Goal: Transaction & Acquisition: Purchase product/service

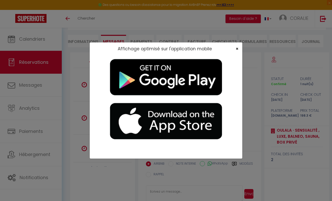
scroll to position [474, 0]
click at [236, 47] on span "×" at bounding box center [236, 48] width 3 height 6
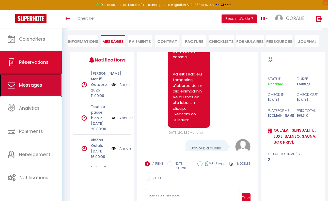
click at [28, 85] on span "Messages" at bounding box center [30, 85] width 23 height 6
select select "message"
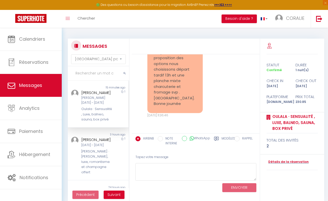
scroll to position [1370, 0]
click at [165, 169] on textarea at bounding box center [195, 172] width 121 height 18
type textarea "b"
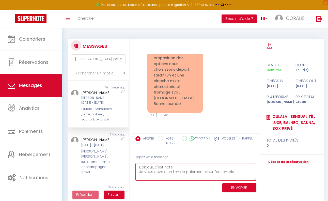
type textarea "Bonjour, c'est noté. Je vous envoie un lien de paiement pour l'ensemble."
click at [233, 188] on button "ENVOYER" at bounding box center [239, 187] width 34 height 9
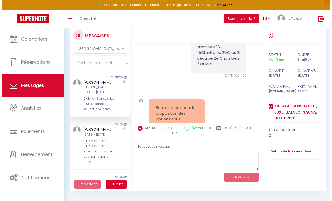
scroll to position [0, 0]
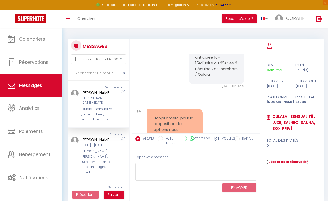
click at [285, 162] on link "Détails de la réservation" at bounding box center [287, 162] width 42 height 5
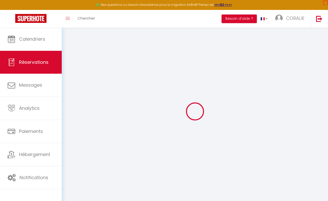
select select
checkbox input "false"
select select
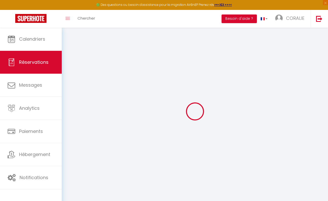
select select
checkbox input "false"
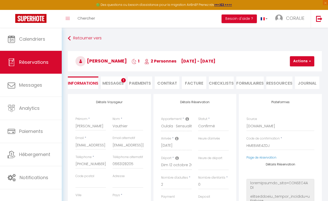
select select
checkbox input "false"
type textarea "Bonjour nous arriverons vers 17h . Cdt"
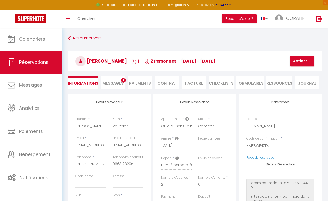
select select
type input "45"
type input "8.85"
select select
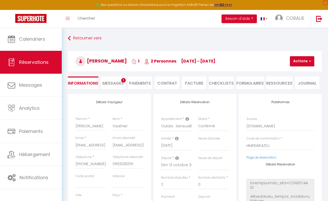
checkbox input "false"
select select
checkbox input "false"
select select "17:00"
select select "11:30"
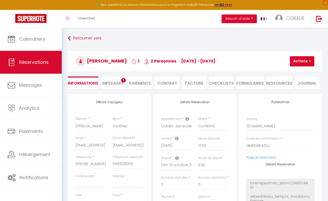
click at [138, 83] on li "Paiements" at bounding box center [140, 82] width 24 height 12
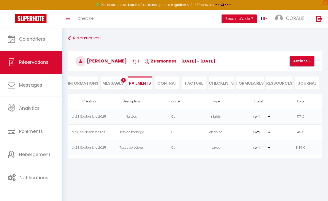
click at [295, 63] on button "Actions" at bounding box center [302, 61] width 24 height 10
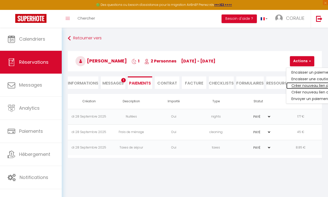
click at [299, 85] on link "Créer nouveau lien paiement" at bounding box center [317, 85] width 62 height 7
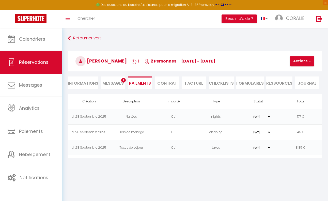
select select "nights"
type input "[EMAIL_ADDRESS][DOMAIN_NAME]"
select select "11977"
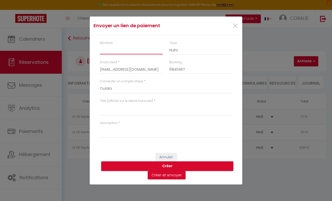
click at [116, 49] on input "Montant" at bounding box center [131, 49] width 63 height 9
type input "("
type input "50"
drag, startPoint x: 180, startPoint y: 51, endPoint x: 174, endPoint y: 50, distance: 6.4
click at [180, 51] on select "Nuits Frais de ménage Taxe de séjour [GEOGRAPHIC_DATA]" at bounding box center [200, 50] width 63 height 10
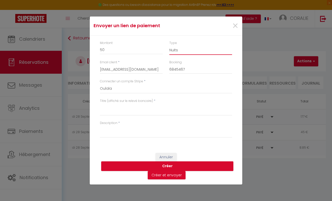
click at [174, 50] on select "Nuits Frais de ménage Taxe de séjour [GEOGRAPHIC_DATA]" at bounding box center [200, 50] width 63 height 10
select select "other"
click at [169, 45] on select "Nuits Frais de ménage Taxe de séjour [GEOGRAPHIC_DATA]" at bounding box center [200, 50] width 63 height 10
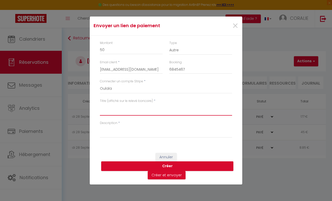
click at [120, 112] on textarea "Titre (affiché sur le relevé bancaire)" at bounding box center [166, 109] width 132 height 12
type textarea "D"
type textarea "départ tardif et plateau mixte"
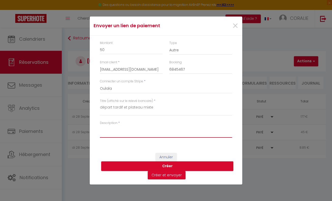
click at [114, 131] on textarea "Description" at bounding box center [166, 131] width 132 height 12
type textarea "option [PERSON_NAME]"
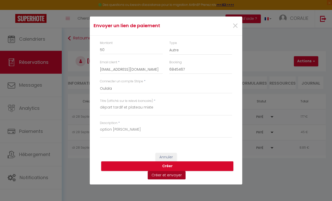
click at [159, 175] on button "Créer et envoyer" at bounding box center [167, 175] width 38 height 9
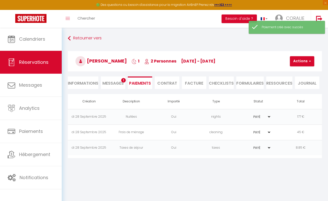
type input "[EMAIL_ADDRESS][DOMAIN_NAME]"
type input "Payment request"
type textarea "Hi, We invite you to click on the link below to make the payment: Title : dépar…"
select select "0"
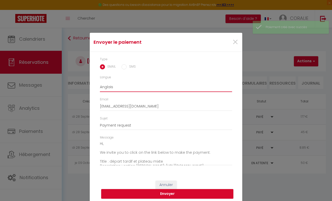
click at [110, 85] on select "Anglais Français Espagnol Portugais" at bounding box center [166, 87] width 132 height 10
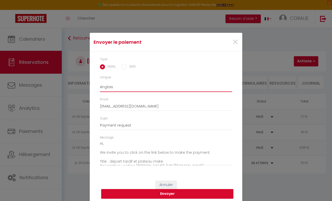
select select "fr"
click at [100, 82] on select "Anglais Français Espagnol Portugais" at bounding box center [166, 87] width 132 height 10
type input "Demande de paiement"
type textarea "Bonjour, Nous vous invitons à cliquer sur le lien ci-dessous pour effectuer le …"
drag, startPoint x: 98, startPoint y: 144, endPoint x: 99, endPoint y: 158, distance: 14.5
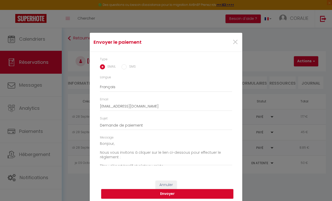
click at [99, 158] on div "Message Bonjour, Nous vous invitons à cliquer sur le lien ci-dessous pour effec…" at bounding box center [166, 152] width 139 height 35
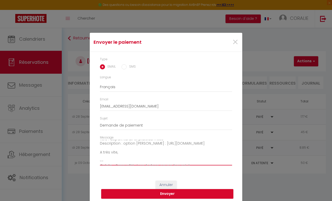
scroll to position [36, 0]
drag, startPoint x: 98, startPoint y: 144, endPoint x: 105, endPoint y: 165, distance: 22.8
click at [105, 165] on div "Message Bonjour, Nous vous invitons à cliquer sur le lien ci-dessous pour effec…" at bounding box center [166, 152] width 139 height 35
click at [186, 153] on textarea "Bonjour, Nous vous invitons à cliquer sur le lien ci-dessous pour effectuer le …" at bounding box center [166, 153] width 132 height 26
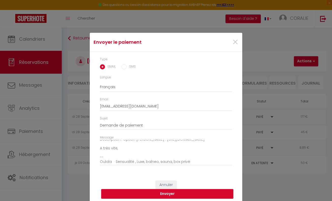
click at [122, 67] on input "SMS" at bounding box center [123, 66] width 5 height 5
radio input "true"
radio input "false"
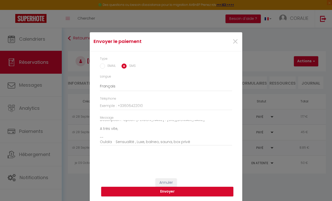
scroll to position [2, 0]
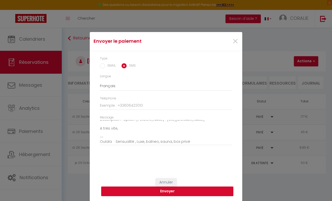
click at [166, 192] on button "Envoyer" at bounding box center [167, 191] width 132 height 10
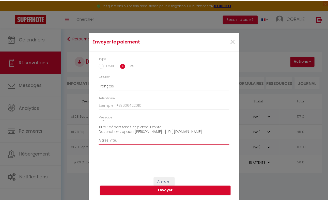
scroll to position [0, 0]
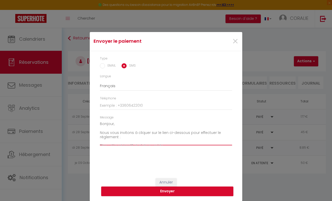
drag, startPoint x: 196, startPoint y: 143, endPoint x: 97, endPoint y: 119, distance: 102.3
click at [97, 119] on div "Message Bonjour, Nous vous invitons à cliquer sur le lien ci-dessous pour effec…" at bounding box center [166, 132] width 139 height 35
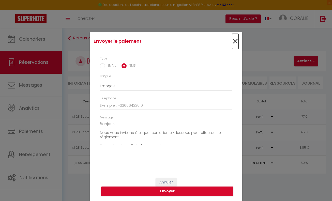
click at [234, 39] on span "×" at bounding box center [235, 41] width 6 height 15
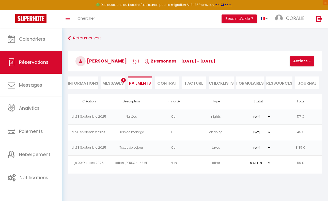
click at [109, 81] on span "Messages" at bounding box center [112, 83] width 21 height 6
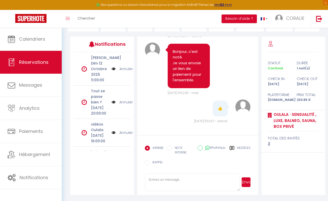
scroll to position [57, 0]
click at [159, 179] on textarea at bounding box center [192, 182] width 95 height 18
paste textarea "Bonjour, Nous vous invitons à cliquer sur le lien ci-dessous pour effectuer le …"
type textarea "Bonjour, Nous vous invitons à cliquer sur le lien ci-dessous pour effectuer le …"
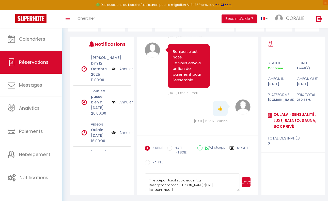
click at [247, 181] on button "Envoyer" at bounding box center [246, 182] width 9 height 10
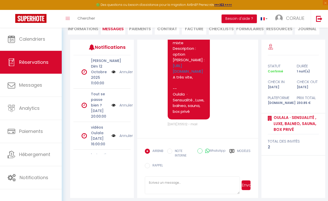
scroll to position [2010, 0]
